Goal: Task Accomplishment & Management: Manage account settings

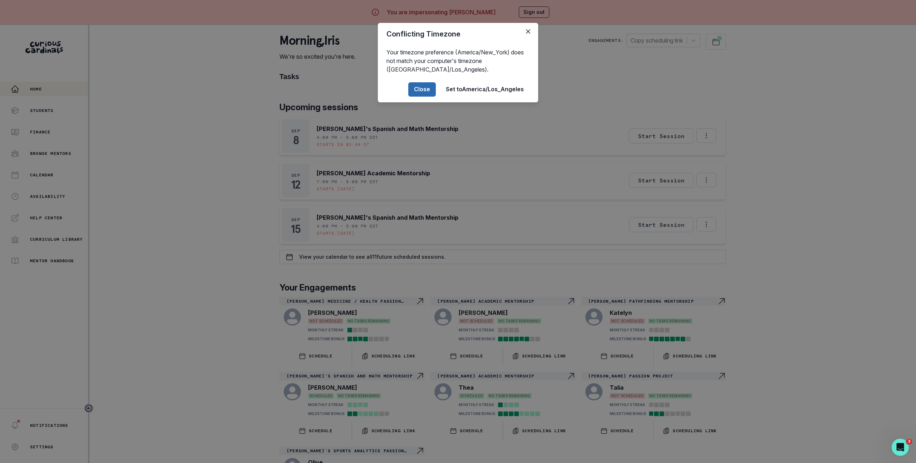
click at [411, 85] on button "Close" at bounding box center [422, 89] width 28 height 14
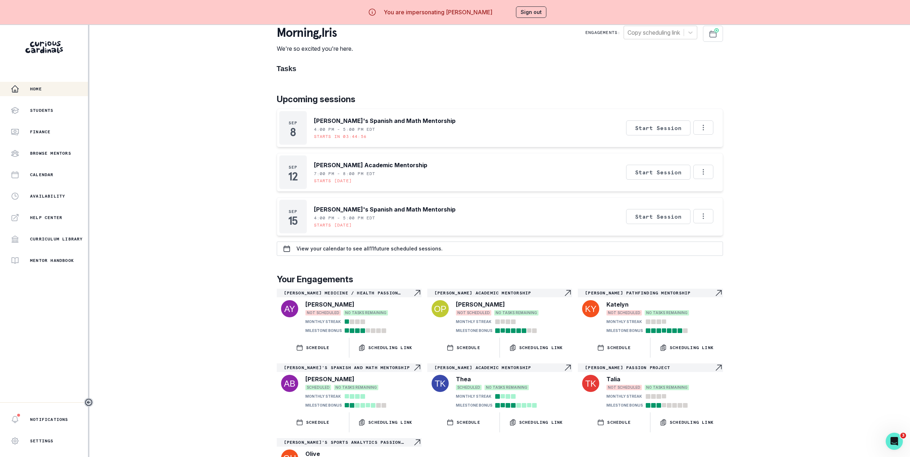
scroll to position [16, 0]
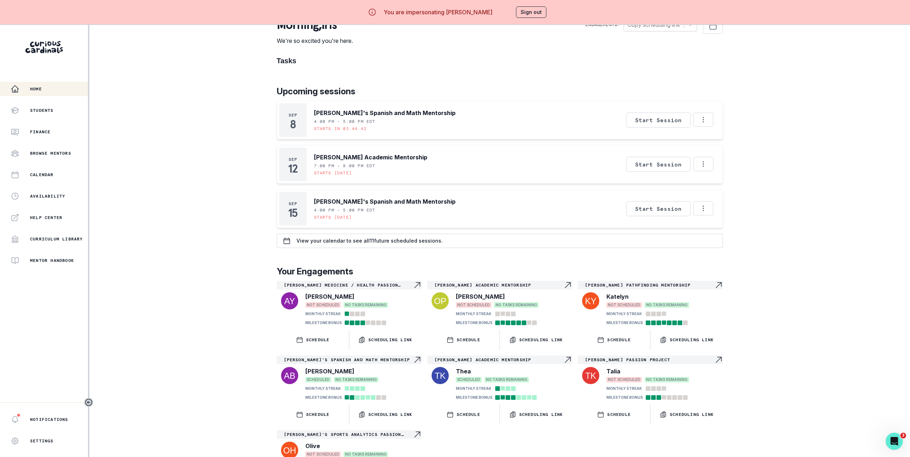
click at [153, 183] on div "Home Students Finance Browse Mentors Calendar Availability Help Center Curricul…" at bounding box center [455, 253] width 910 height 457
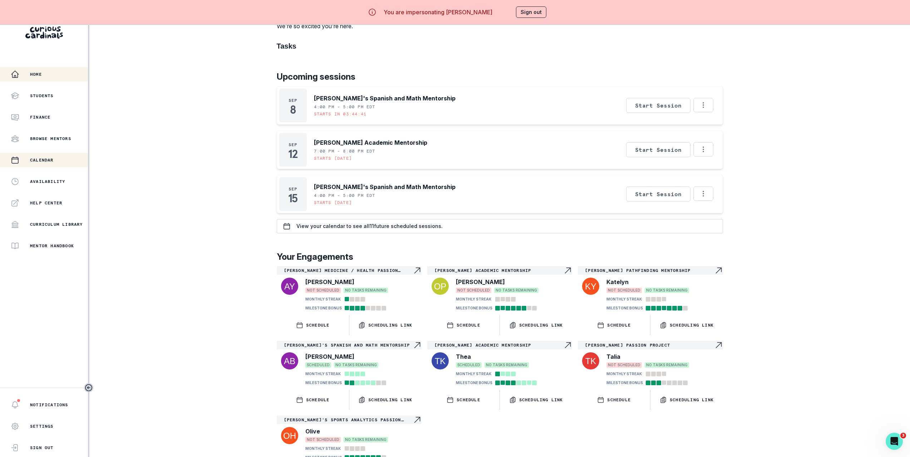
scroll to position [0, 0]
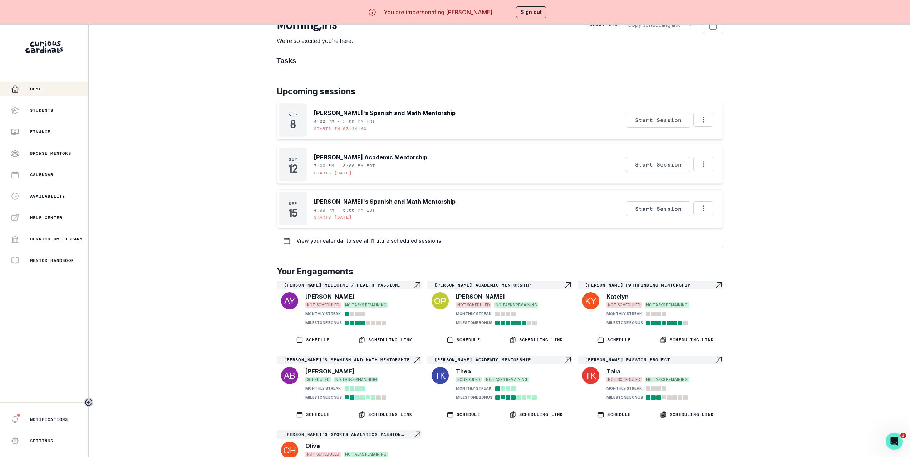
click at [49, 90] on div "Home" at bounding box center [49, 89] width 77 height 9
click at [818, 284] on div "Home Students Finance Browse Mentors Calendar Availability Help Center Curricul…" at bounding box center [455, 253] width 910 height 457
click at [224, 85] on div "Home Students Finance Browse Mentors Calendar Availability Help Center Curricul…" at bounding box center [455, 253] width 910 height 457
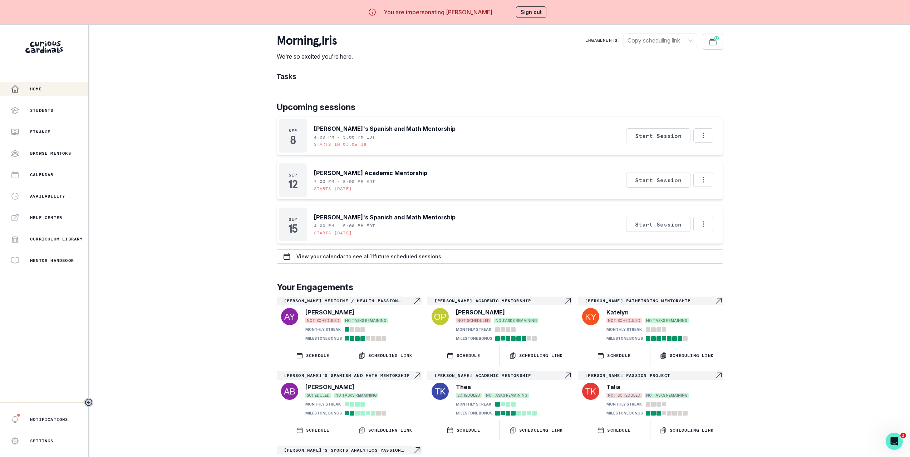
click at [526, 10] on button "Sign out" at bounding box center [531, 11] width 30 height 11
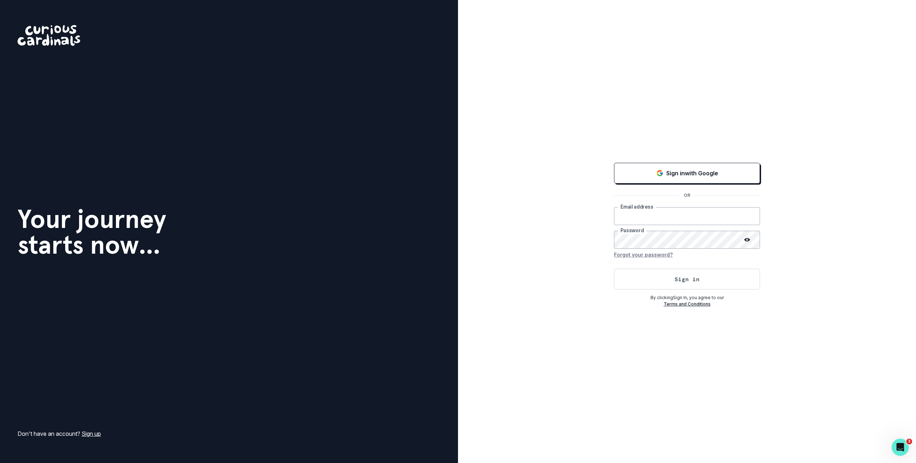
type input "[PERSON_NAME][EMAIL_ADDRESS][DOMAIN_NAME]"
click at [611, 85] on div "Sign in with Google OR [PERSON_NAME][EMAIL_ADDRESS][DOMAIN_NAME] Email address …" at bounding box center [687, 231] width 458 height 463
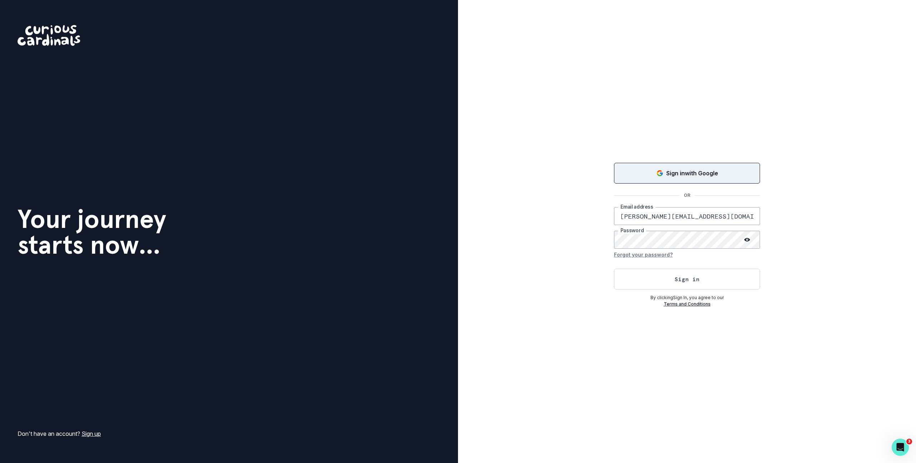
click at [678, 164] on button "Sign in with Google" at bounding box center [687, 173] width 146 height 21
